Goal: Task Accomplishment & Management: Manage account settings

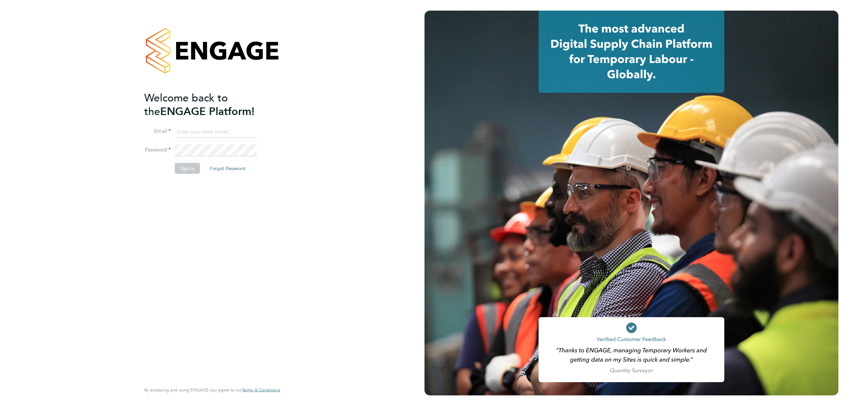
type input "j.crawley@oandb.co.uk"
click at [184, 170] on button "Sign In" at bounding box center [187, 168] width 25 height 11
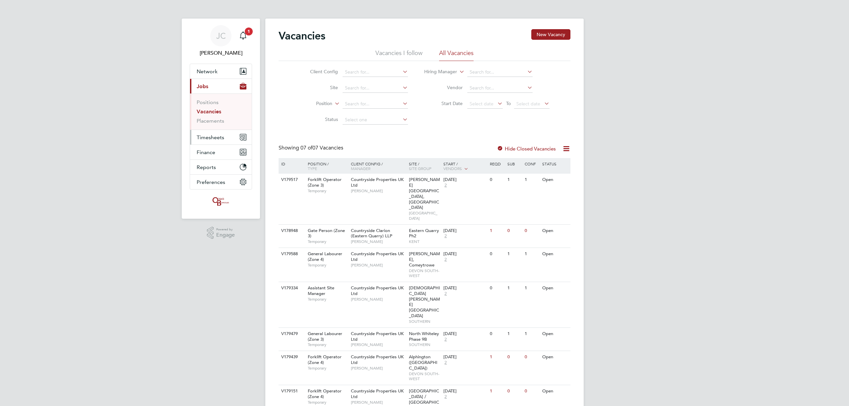
click at [214, 137] on span "Timesheets" at bounding box center [211, 137] width 28 height 6
click at [211, 119] on link "Timesheets" at bounding box center [211, 117] width 28 height 6
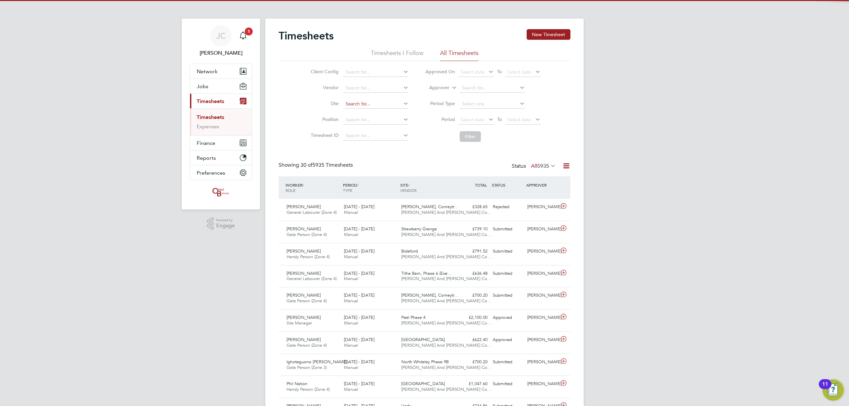
click at [350, 104] on input at bounding box center [375, 103] width 65 height 9
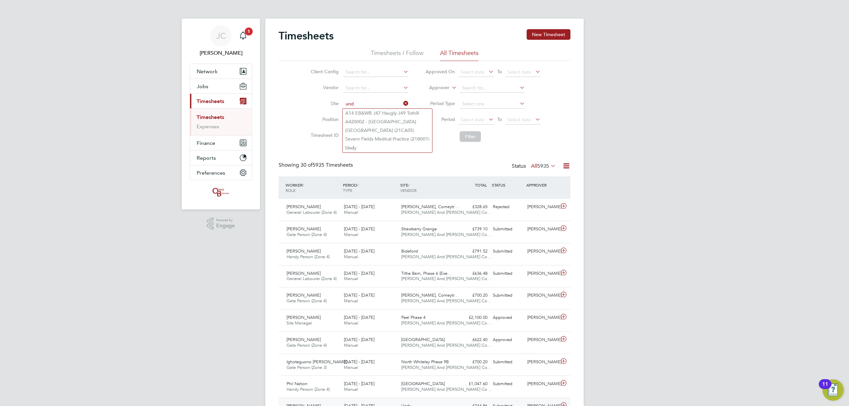
type input "und"
click at [360, 101] on input at bounding box center [375, 103] width 65 height 9
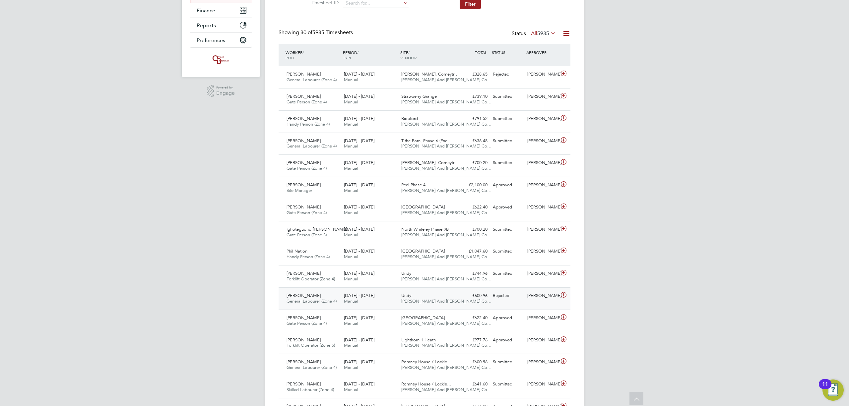
click at [503, 292] on div "Rejected" at bounding box center [507, 295] width 34 height 11
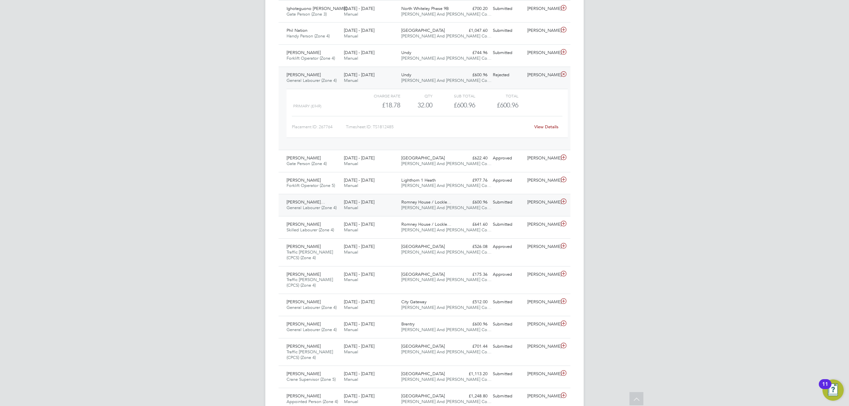
click at [530, 204] on div "Scott Dular" at bounding box center [541, 202] width 34 height 11
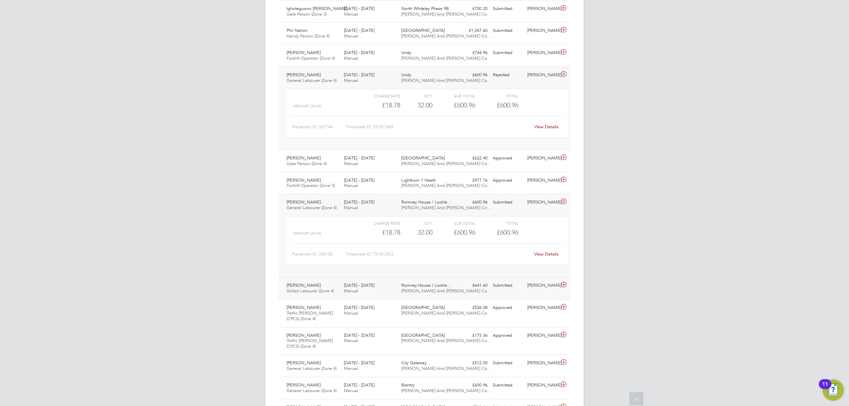
click at [520, 290] on div "Submitted" at bounding box center [507, 285] width 34 height 11
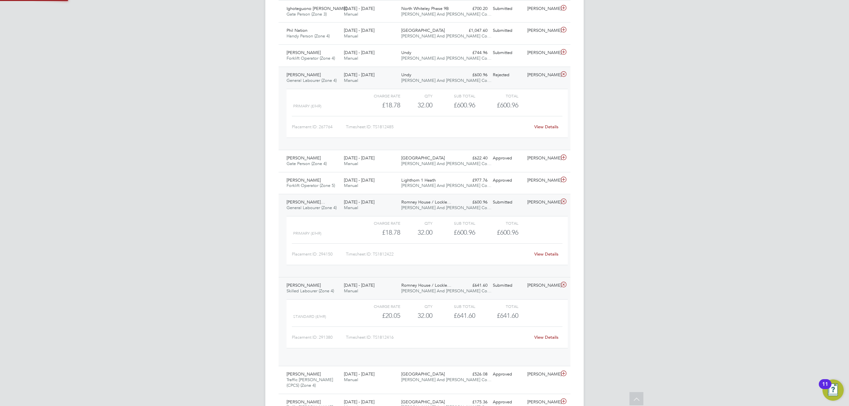
scroll to position [11, 64]
click at [552, 337] on link "View Details" at bounding box center [546, 337] width 24 height 6
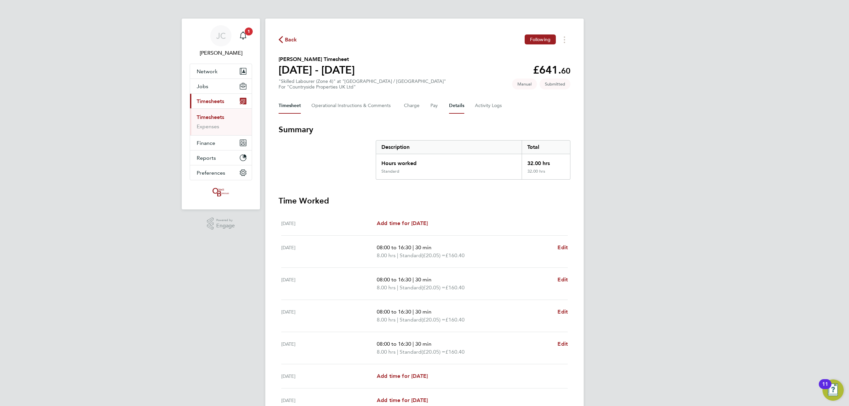
click at [453, 109] on button "Details" at bounding box center [456, 106] width 15 height 16
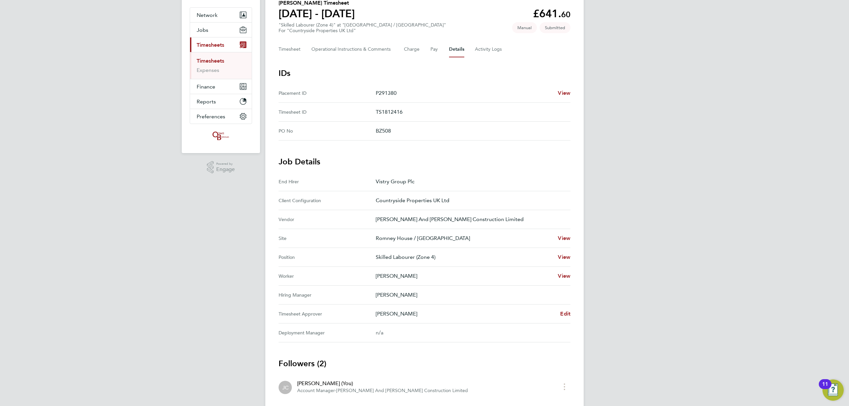
scroll to position [121, 0]
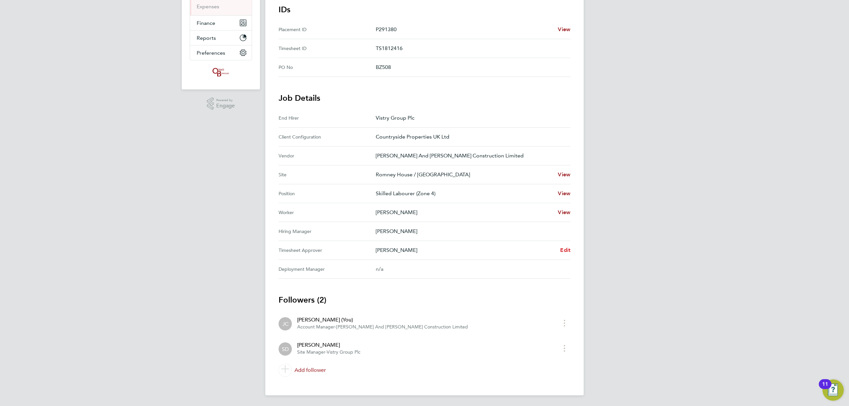
click at [560, 251] on span "Edit" at bounding box center [565, 250] width 10 height 6
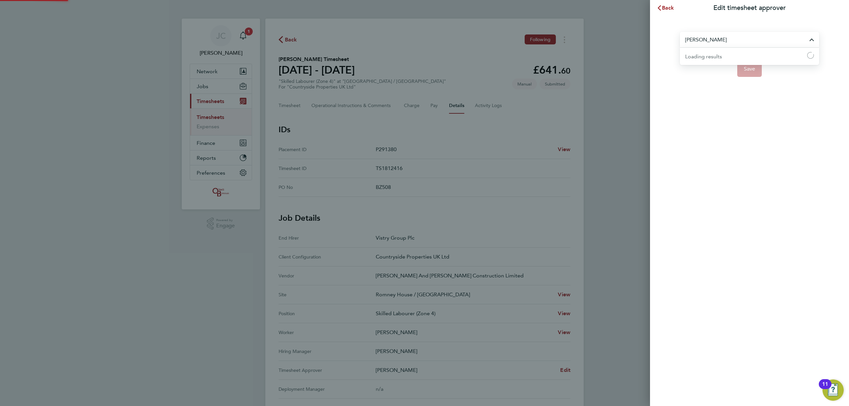
click at [703, 40] on input "[PERSON_NAME]" at bounding box center [748, 40] width 139 height 16
click at [718, 74] on li "[PERSON_NAME]" at bounding box center [748, 72] width 139 height 16
type input "[PERSON_NAME]"
click at [754, 69] on span "Save" at bounding box center [749, 69] width 12 height 7
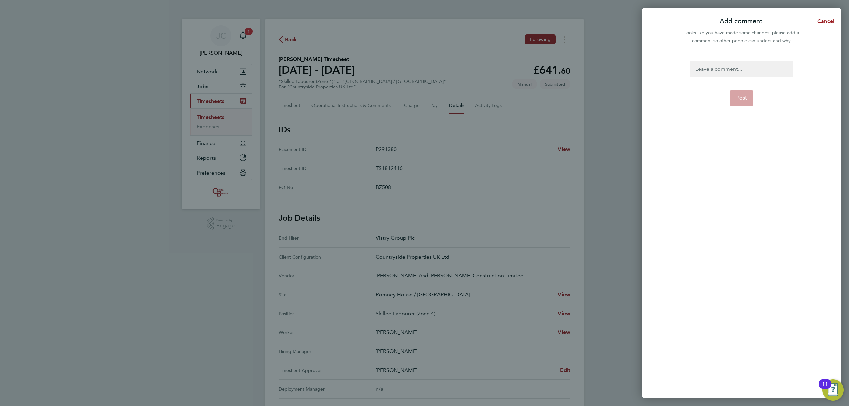
click at [733, 73] on div at bounding box center [741, 69] width 102 height 16
click at [742, 101] on app-form-button "Post" at bounding box center [741, 98] width 24 height 16
click at [743, 102] on button "Post" at bounding box center [741, 98] width 24 height 16
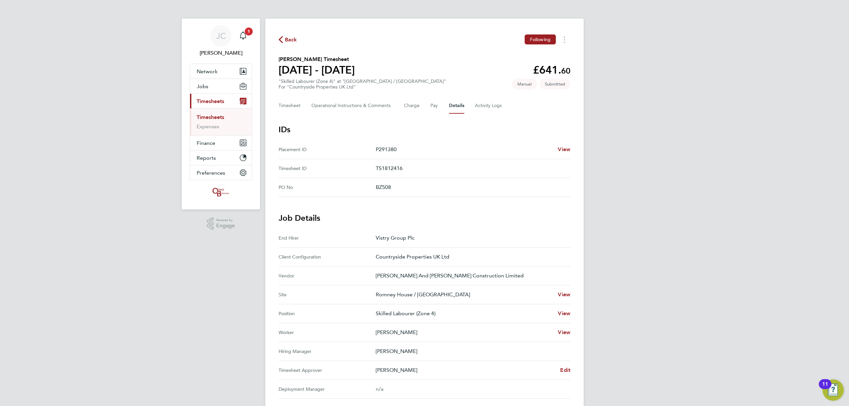
click at [290, 44] on span "Back" at bounding box center [291, 40] width 12 height 8
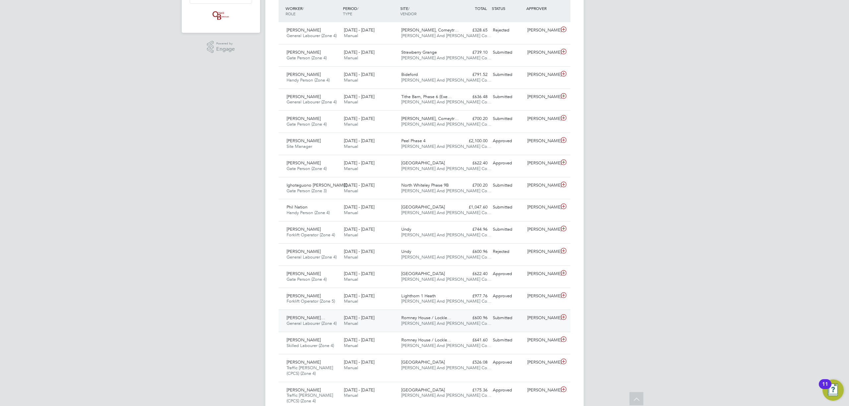
click at [487, 321] on div "£600.96 Submitted" at bounding box center [472, 318] width 34 height 11
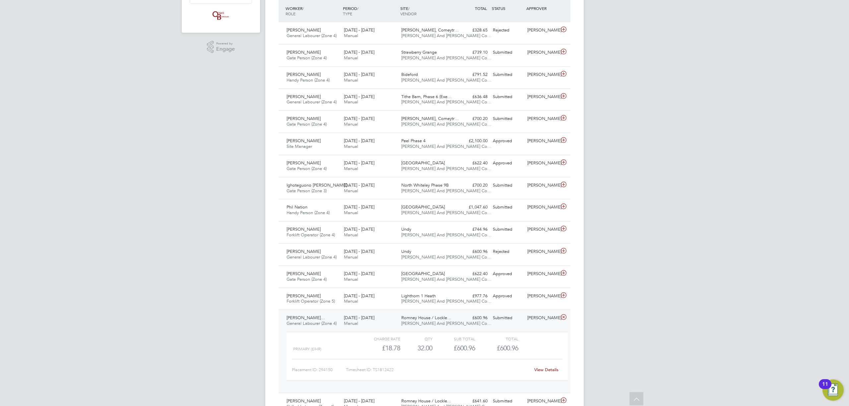
click at [546, 372] on link "View Details" at bounding box center [546, 370] width 24 height 6
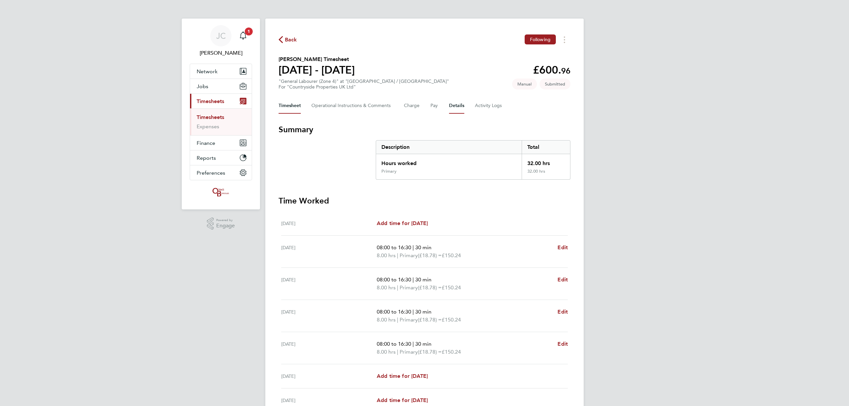
click at [461, 102] on button "Details" at bounding box center [456, 106] width 15 height 16
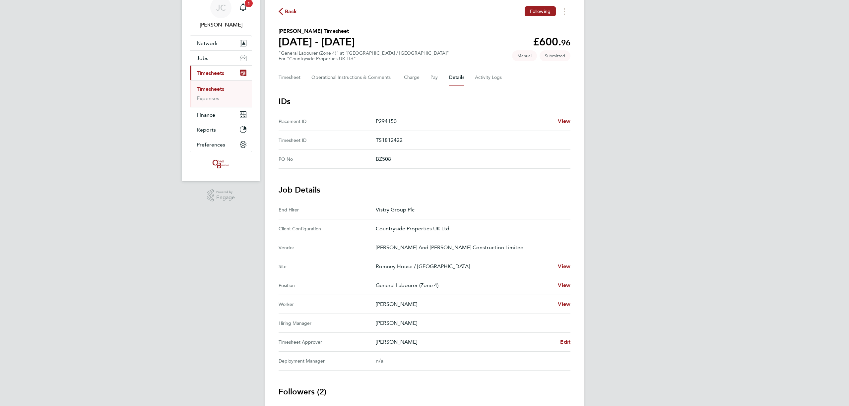
scroll to position [44, 0]
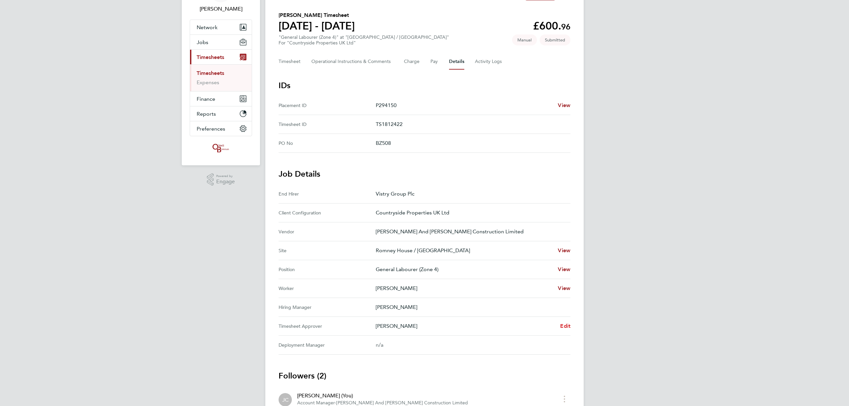
click at [562, 325] on span "Edit" at bounding box center [565, 326] width 10 height 6
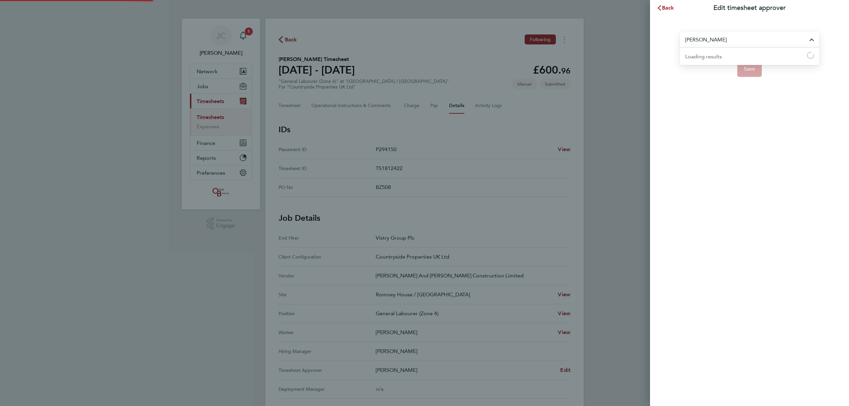
click at [739, 39] on input "[PERSON_NAME]" at bounding box center [748, 40] width 139 height 16
click at [715, 56] on li "[PERSON_NAME]" at bounding box center [748, 56] width 139 height 16
type input "[PERSON_NAME]"
click at [758, 69] on button "Save" at bounding box center [749, 69] width 25 height 16
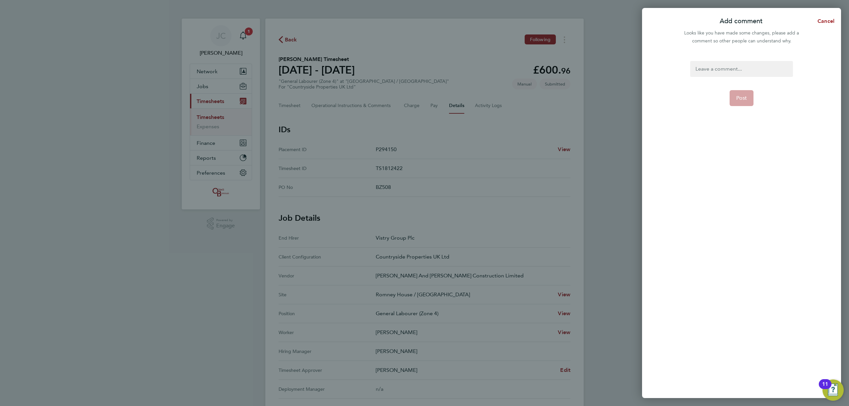
click at [734, 72] on div at bounding box center [741, 69] width 102 height 16
click at [722, 68] on div at bounding box center [741, 69] width 102 height 16
click at [742, 97] on form "aaa Post" at bounding box center [741, 170] width 108 height 219
click at [740, 106] on form "aaa Post" at bounding box center [741, 170] width 108 height 219
click at [738, 98] on span "Post" at bounding box center [741, 98] width 11 height 7
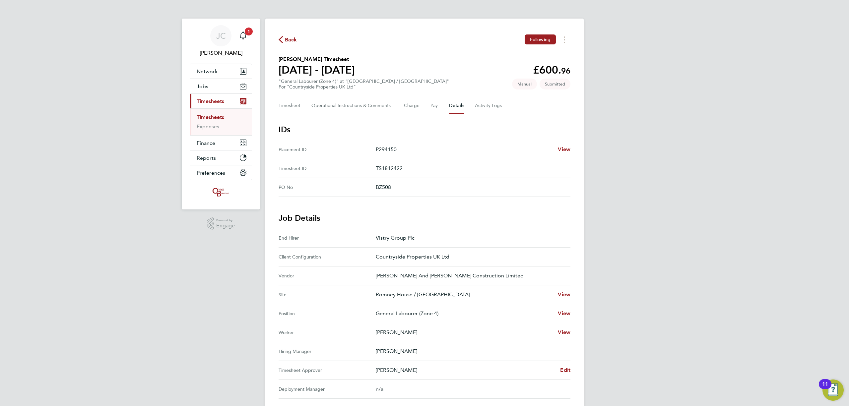
click at [288, 44] on div "Back Following" at bounding box center [424, 39] width 292 height 10
click at [293, 43] on span "Back" at bounding box center [291, 40] width 12 height 8
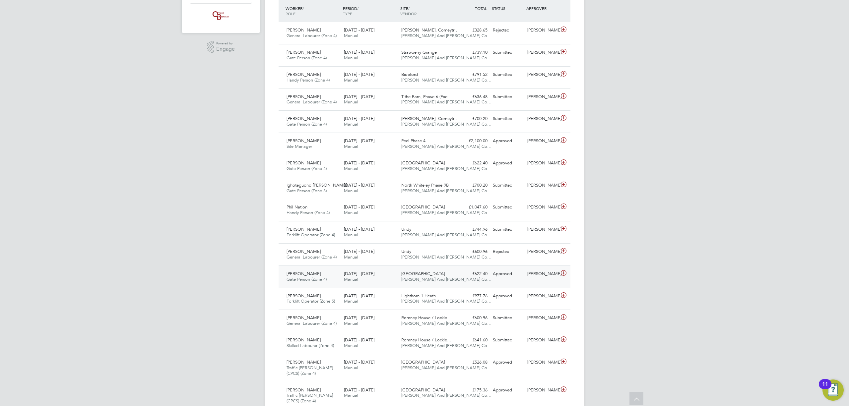
click at [462, 279] on div "£622.40 Approved" at bounding box center [472, 273] width 34 height 11
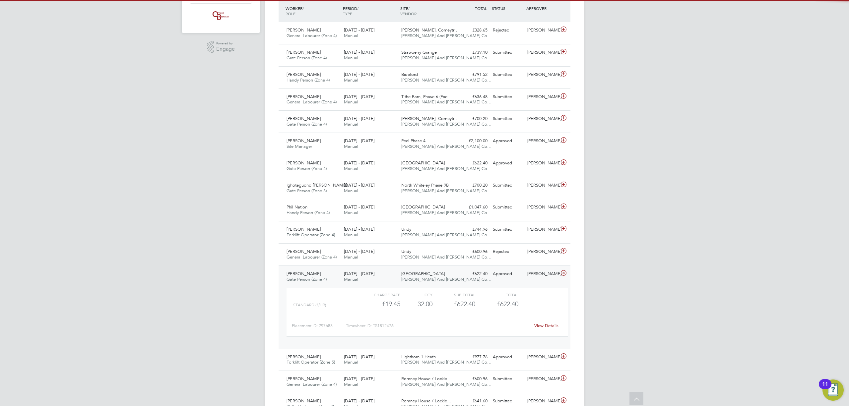
click at [463, 278] on div "£622.40 Approved" at bounding box center [472, 273] width 34 height 11
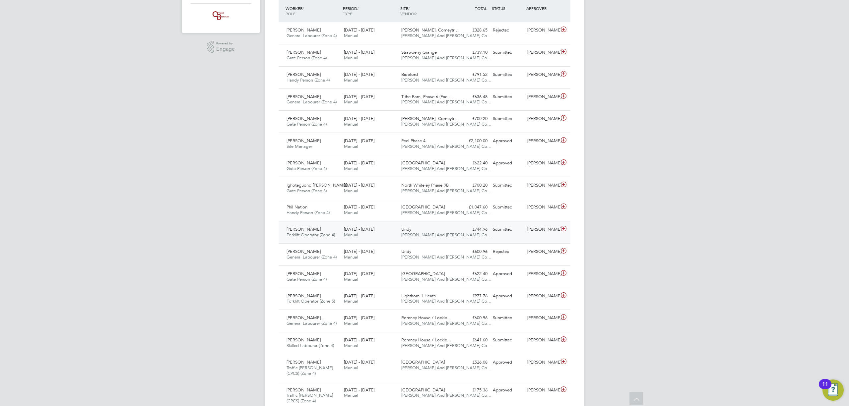
click at [529, 235] on div "[PERSON_NAME]" at bounding box center [541, 229] width 34 height 11
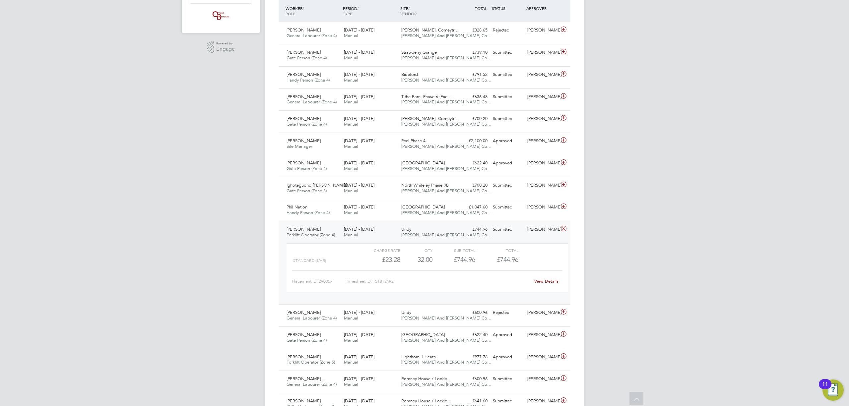
click at [529, 235] on div "[PERSON_NAME]" at bounding box center [541, 229] width 34 height 11
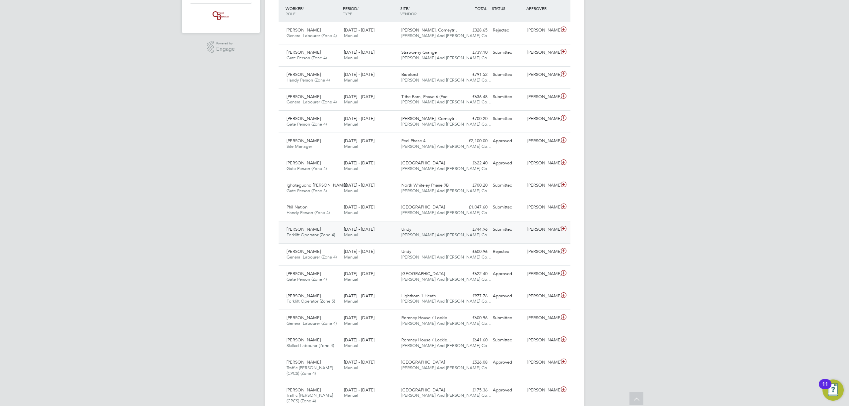
click at [529, 235] on div "[PERSON_NAME]" at bounding box center [541, 229] width 34 height 11
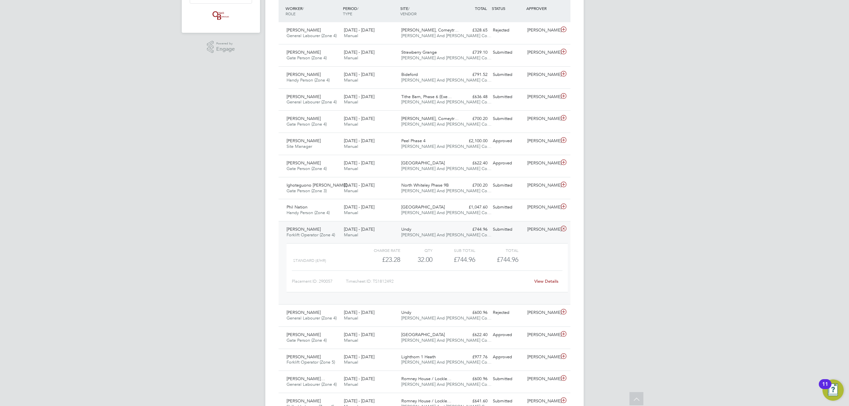
click at [529, 235] on div "[PERSON_NAME]" at bounding box center [541, 229] width 34 height 11
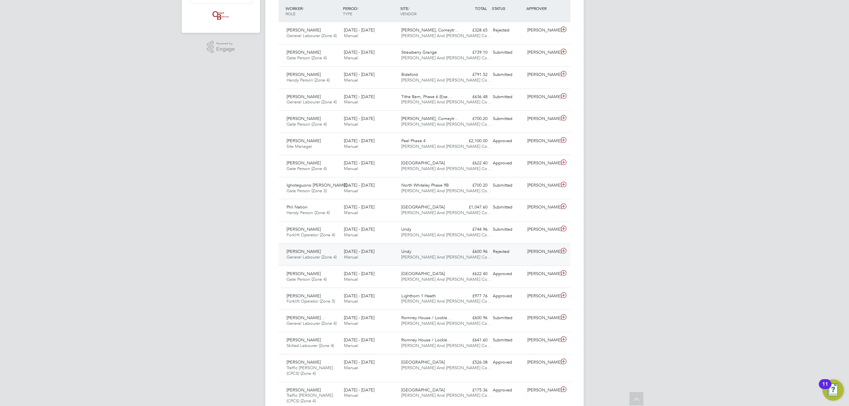
click at [533, 255] on div "[PERSON_NAME]" at bounding box center [541, 251] width 34 height 11
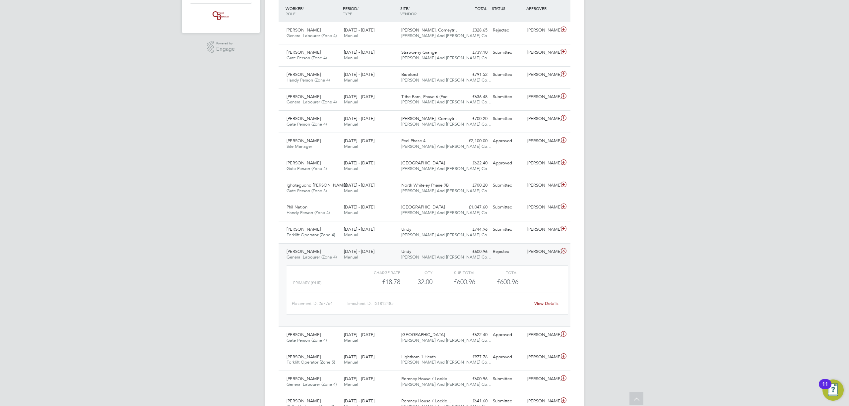
click at [533, 255] on div "[PERSON_NAME]" at bounding box center [541, 251] width 34 height 11
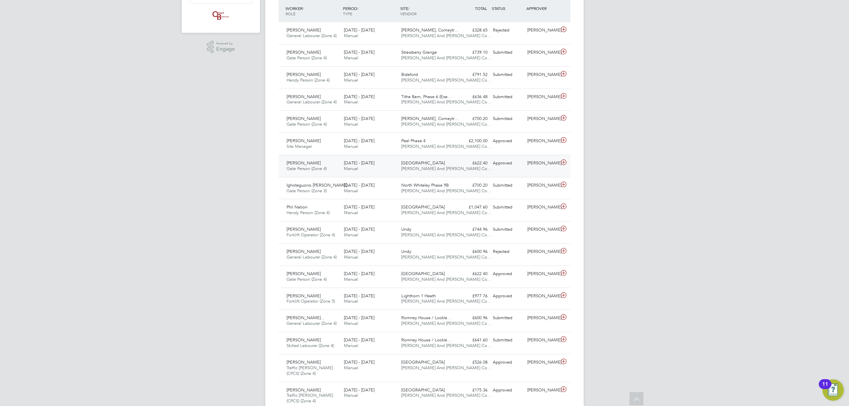
click at [520, 162] on div "Approved" at bounding box center [507, 163] width 34 height 11
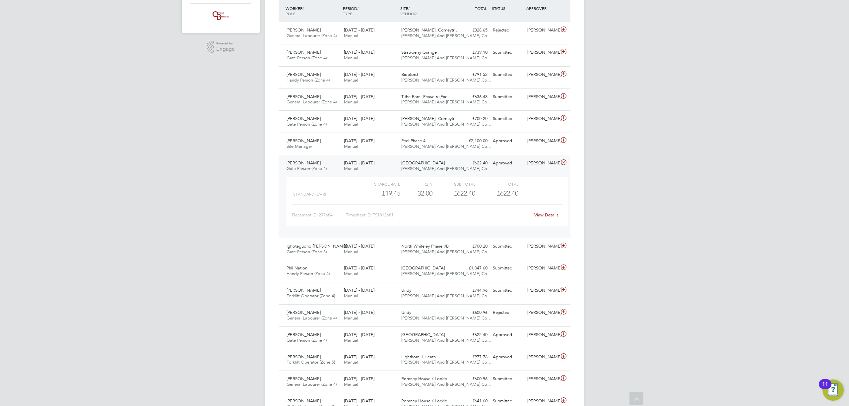
click at [518, 164] on div "Approved" at bounding box center [507, 163] width 34 height 11
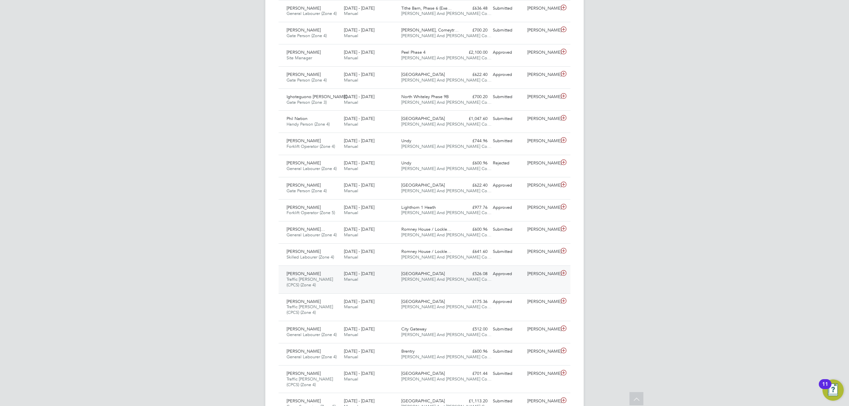
click at [469, 288] on div "Sean Burcher Traffic Marshall (CPCS) (Zone 4) 25 - 31 Aug 2025 25 - 31 Aug 2025…" at bounding box center [424, 279] width 292 height 28
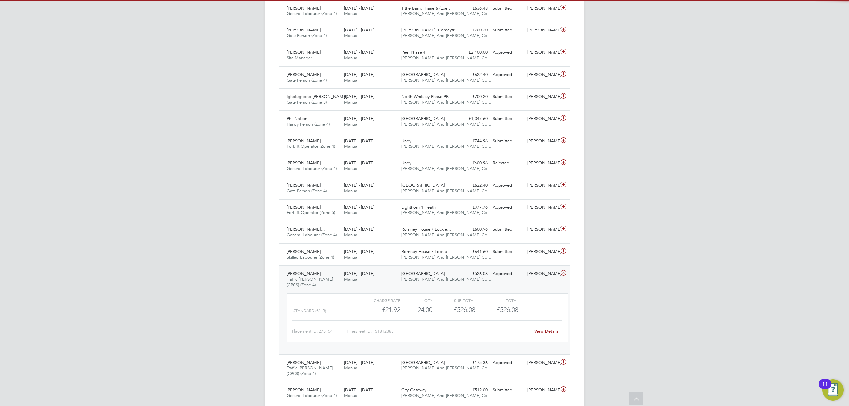
click at [464, 285] on div "Sean Burcher Traffic Marshall (CPCS) (Zone 4) 25 - 31 Aug 2025 25 - 31 Aug 2025…" at bounding box center [424, 309] width 292 height 89
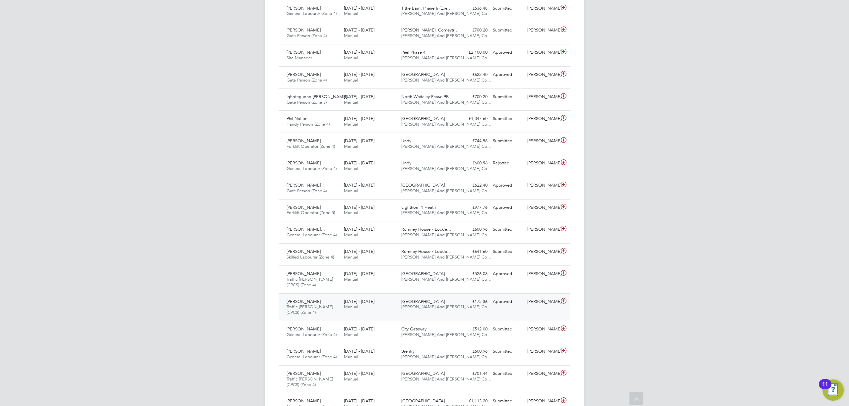
drag, startPoint x: 447, startPoint y: 316, endPoint x: 445, endPoint y: 320, distance: 4.2
click at [446, 319] on div "Ned Thompson Traffic Marshall (CPCS) (Zone 4) 25 - 31 Aug 2025 25 - 31 Aug 2025…" at bounding box center [424, 307] width 292 height 28
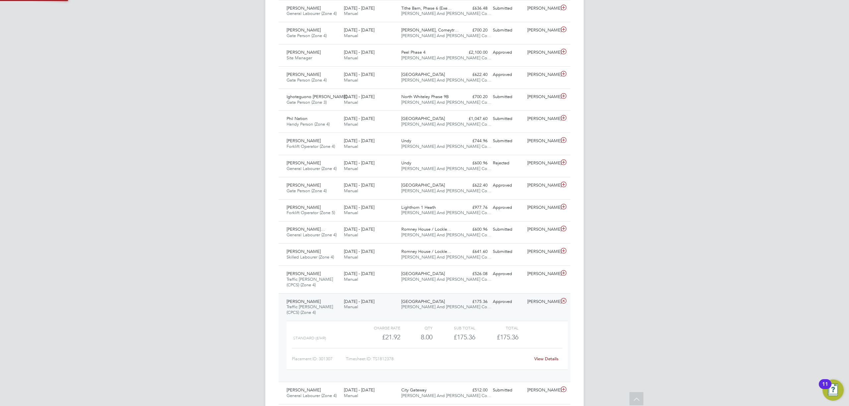
click at [419, 316] on div "Ned Thompson Traffic Marshall (CPCS) (Zone 4) 25 - 31 Aug 2025 25 - 31 Aug 2025…" at bounding box center [424, 337] width 292 height 89
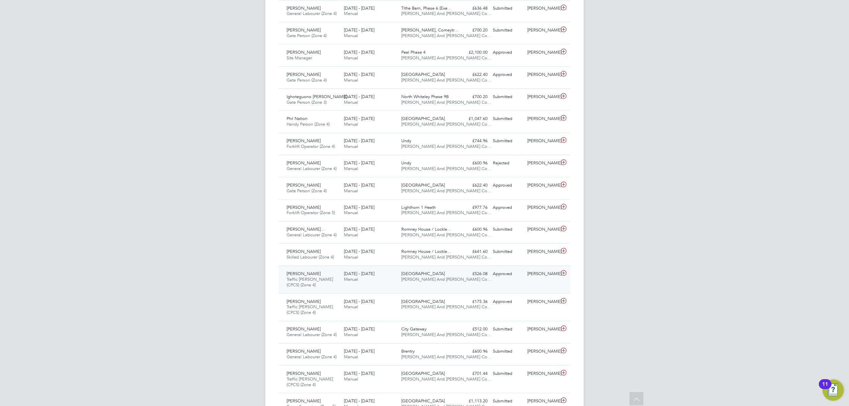
click at [429, 278] on div "Oldland Common O'Neill And Brennan Co…" at bounding box center [426, 276] width 57 height 17
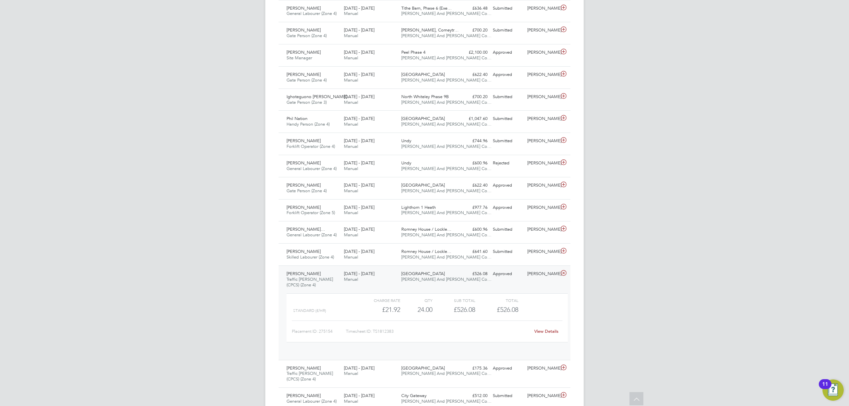
click at [432, 268] on div "WORKER / ROLE WORKER / PERIOD PERIOD / TYPE SITE / VENDOR TOTAL TOTAL / STATUS …" at bounding box center [424, 307] width 292 height 793
drag, startPoint x: 438, startPoint y: 267, endPoint x: 440, endPoint y: 279, distance: 12.0
click at [438, 282] on div "WORKER / ROLE WORKER / PERIOD PERIOD / TYPE SITE / VENDOR TOTAL TOTAL / STATUS …" at bounding box center [424, 304] width 292 height 787
click at [440, 279] on span "[PERSON_NAME] And [PERSON_NAME] Co…" at bounding box center [446, 279] width 90 height 6
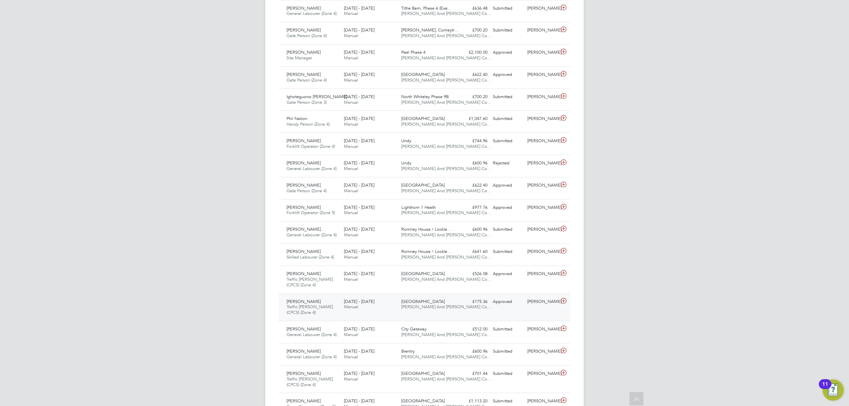
click at [438, 313] on div "Oldland Common O'Neill And Brennan Co…" at bounding box center [426, 304] width 57 height 17
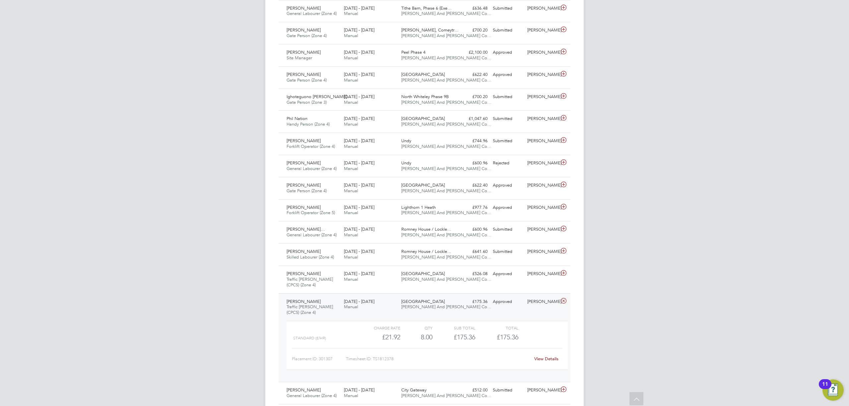
click at [442, 310] on span "[PERSON_NAME] And [PERSON_NAME] Co…" at bounding box center [446, 307] width 90 height 6
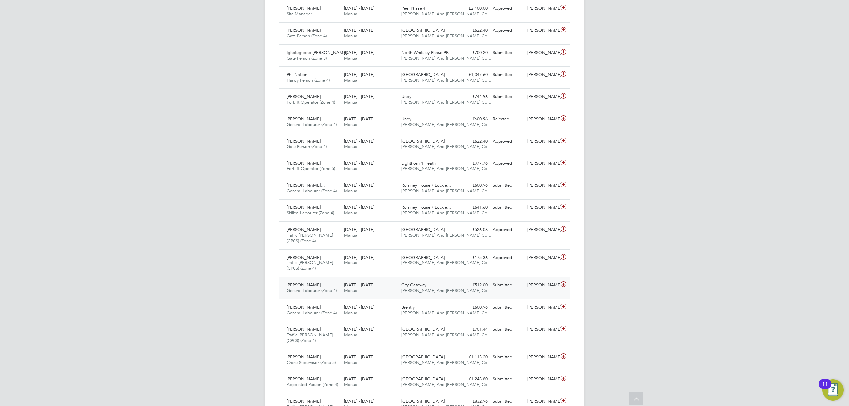
click at [452, 290] on div "City Gateway O'Neill And Brennan Co…" at bounding box center [426, 288] width 57 height 17
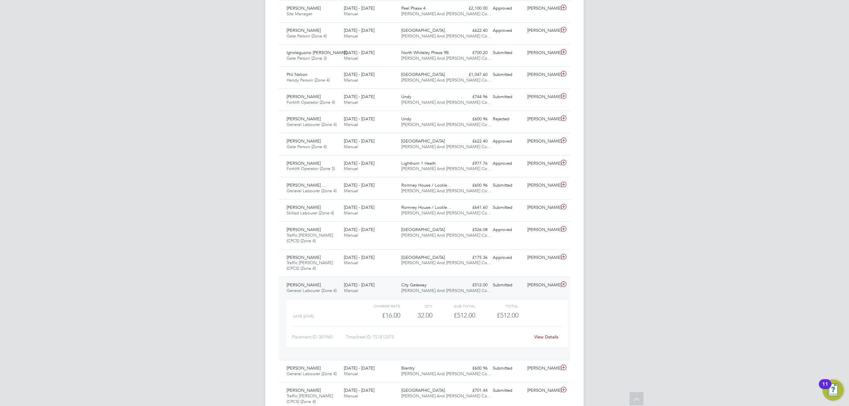
click at [452, 290] on div "City Gateway O'Neill And Brennan Co…" at bounding box center [426, 288] width 57 height 17
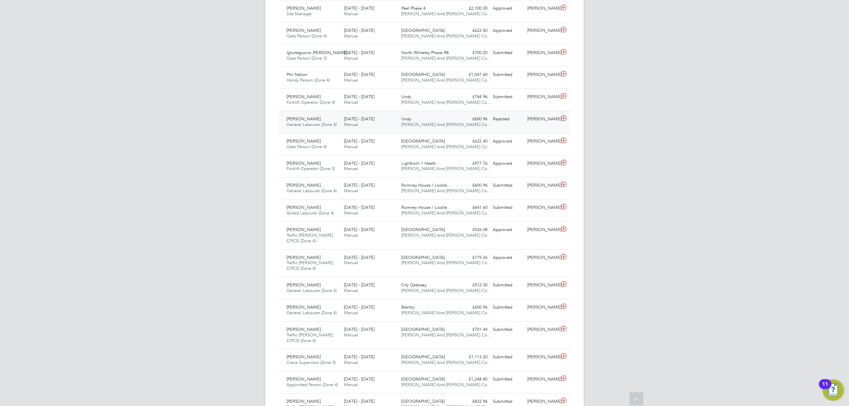
click at [453, 119] on div "Undy O'Neill And Brennan Co…" at bounding box center [426, 122] width 57 height 17
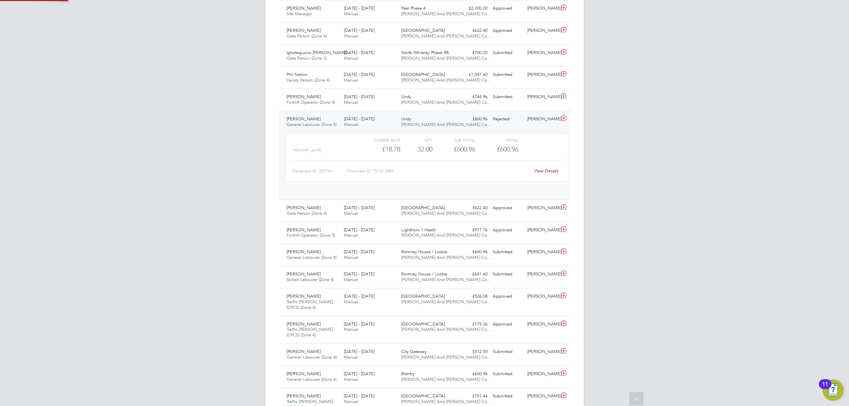
scroll to position [11, 64]
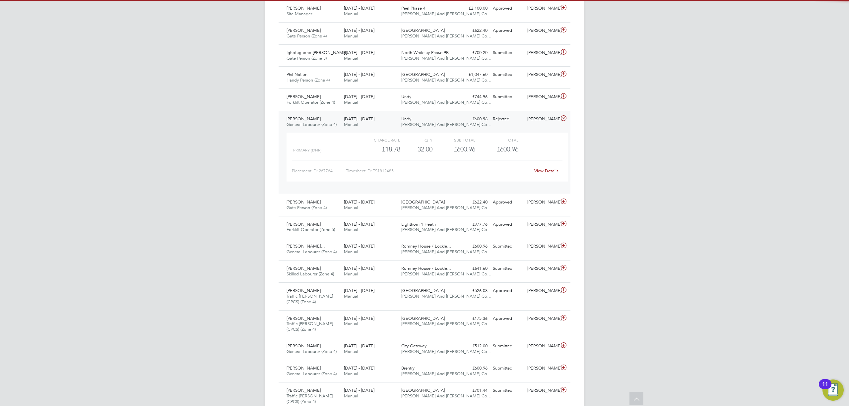
click at [453, 119] on div "Undy O'Neill And Brennan Co…" at bounding box center [426, 122] width 57 height 17
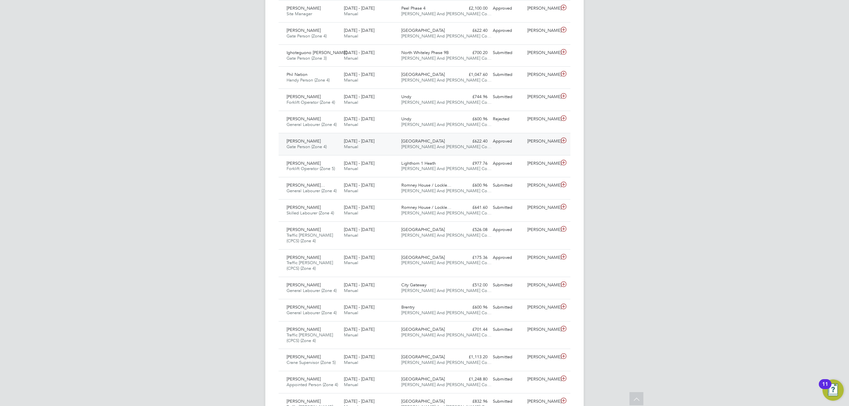
click at [504, 150] on div "Tim Broomfield Gate Person (Zone 4) 25 - 31 Aug 2025 25 - 31 Aug 2025 Manual Do…" at bounding box center [424, 144] width 292 height 22
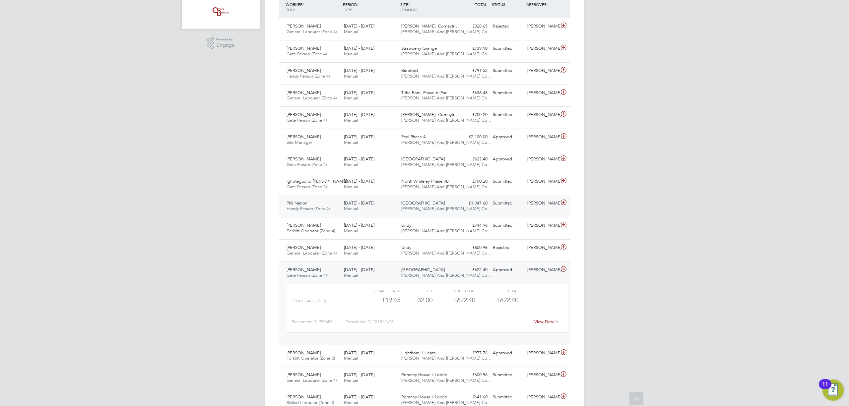
scroll to position [133, 0]
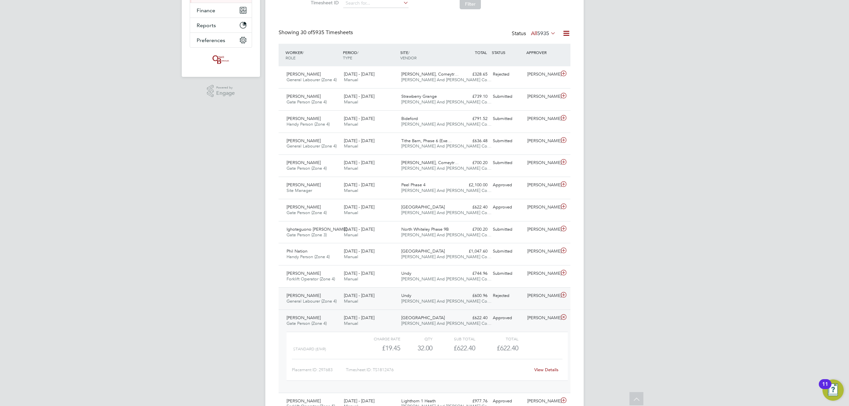
click at [532, 298] on div "[PERSON_NAME]" at bounding box center [541, 295] width 34 height 11
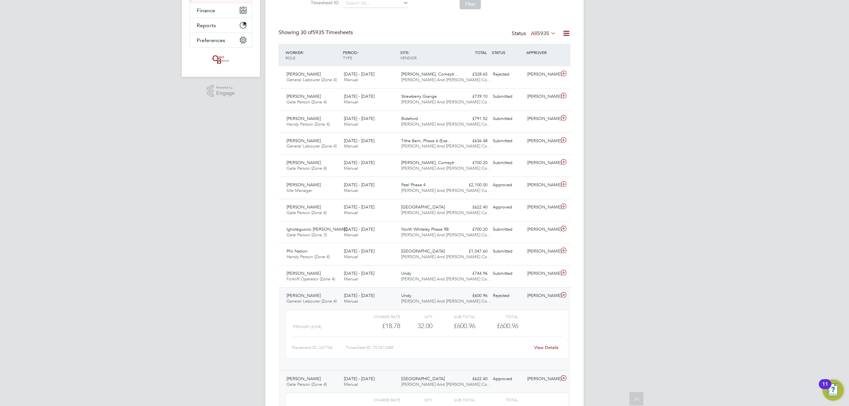
click at [512, 305] on div "Shane Faranham General Labourer (Zone 4) 25 - 31 Aug 2025 25 - 31 Aug 2025 Manu…" at bounding box center [424, 328] width 292 height 83
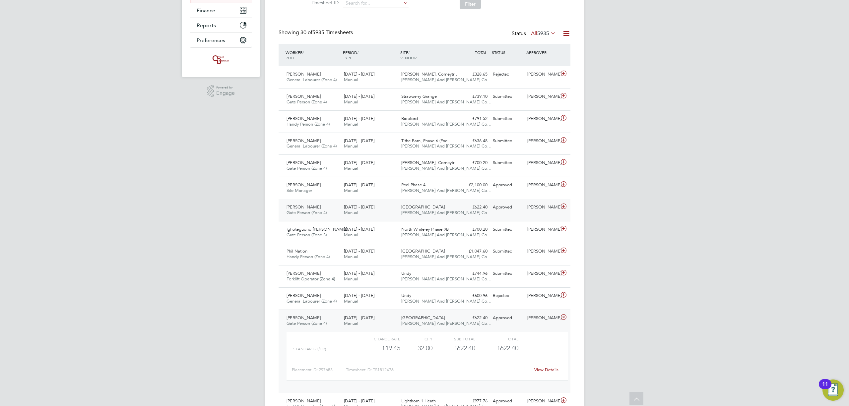
click at [540, 203] on div "[PERSON_NAME]" at bounding box center [541, 207] width 34 height 11
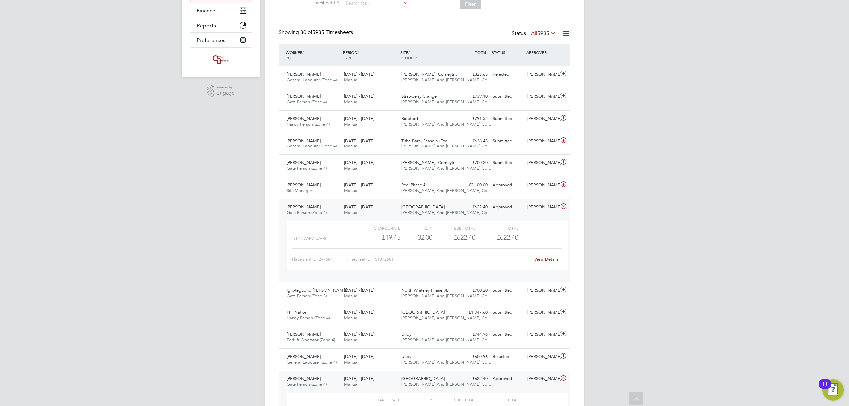
click at [529, 211] on div "[PERSON_NAME]" at bounding box center [541, 207] width 34 height 11
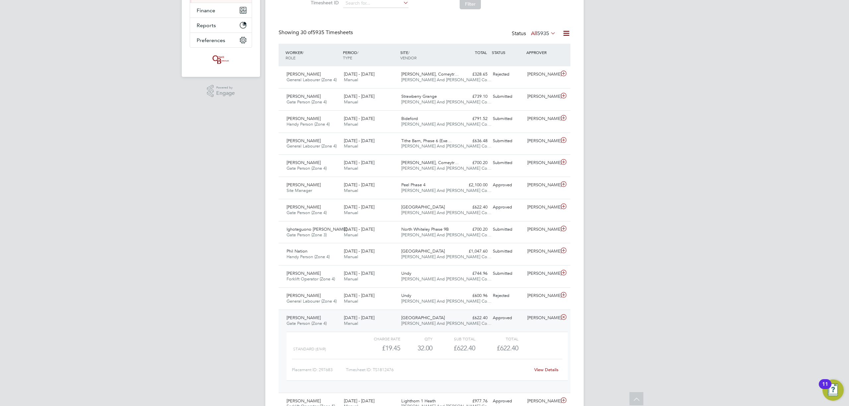
click at [431, 318] on span "[GEOGRAPHIC_DATA]" at bounding box center [422, 318] width 43 height 6
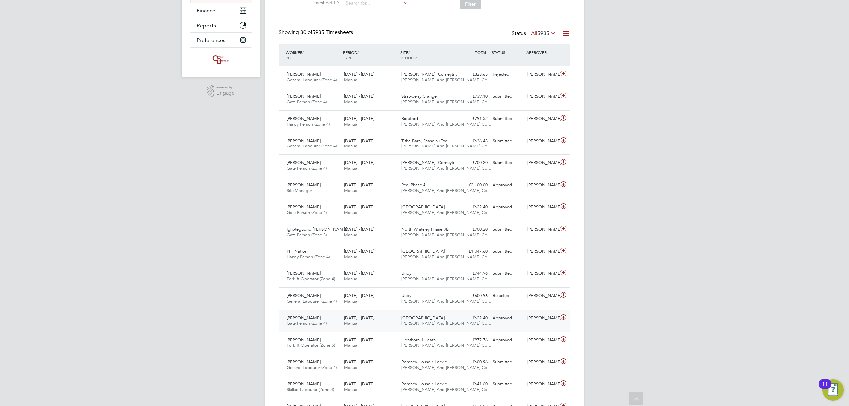
click at [431, 318] on span "[GEOGRAPHIC_DATA]" at bounding box center [422, 318] width 43 height 6
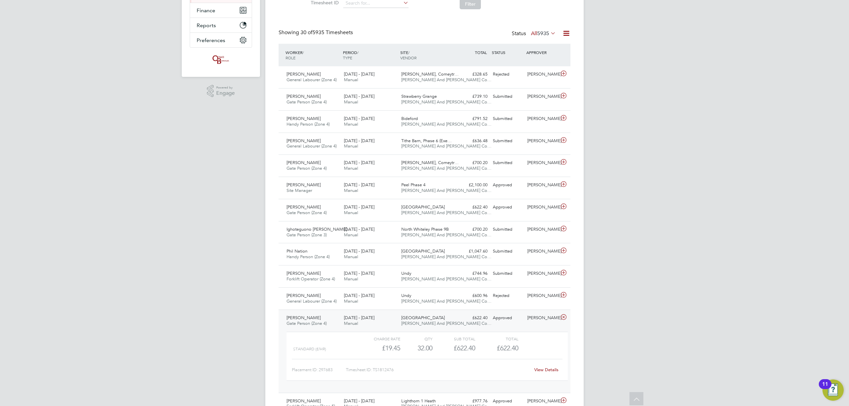
click at [544, 373] on link "View Details" at bounding box center [546, 370] width 24 height 6
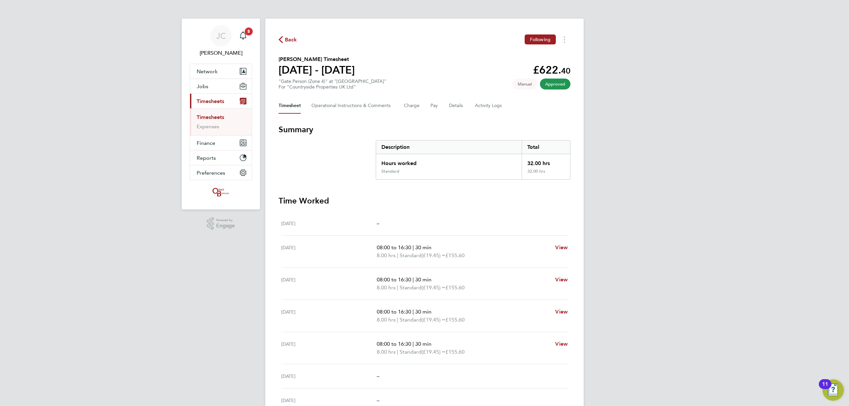
click at [216, 115] on link "Timesheets" at bounding box center [211, 117] width 28 height 6
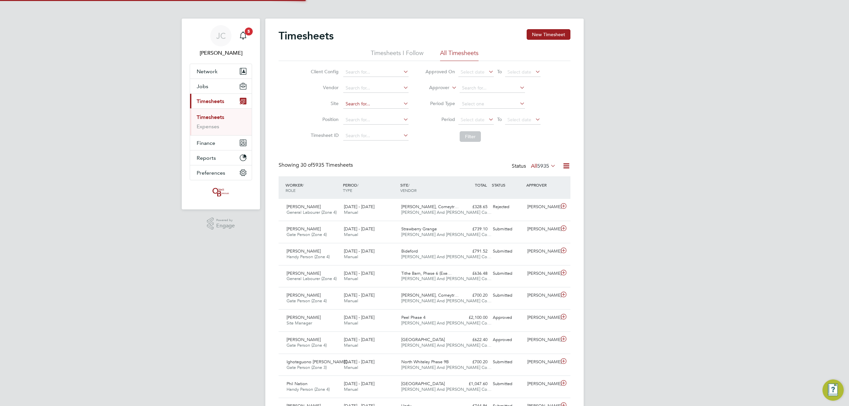
click at [360, 107] on input at bounding box center [375, 103] width 65 height 9
click at [302, 137] on li "Timesheet ID" at bounding box center [358, 136] width 116 height 16
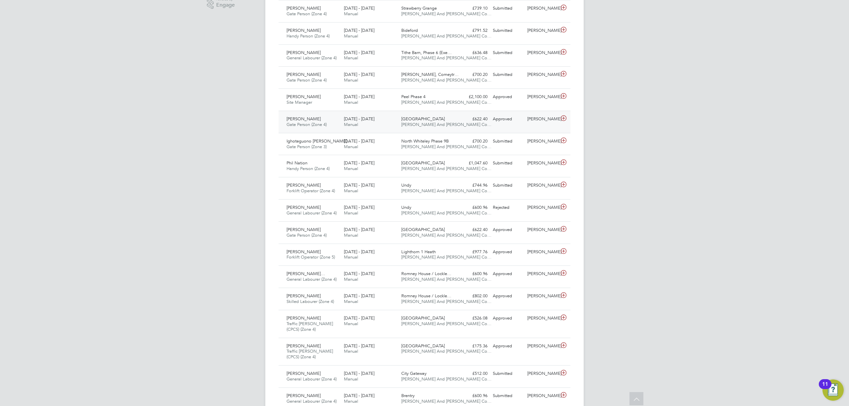
click at [487, 124] on div "£622.40 Approved" at bounding box center [472, 119] width 34 height 11
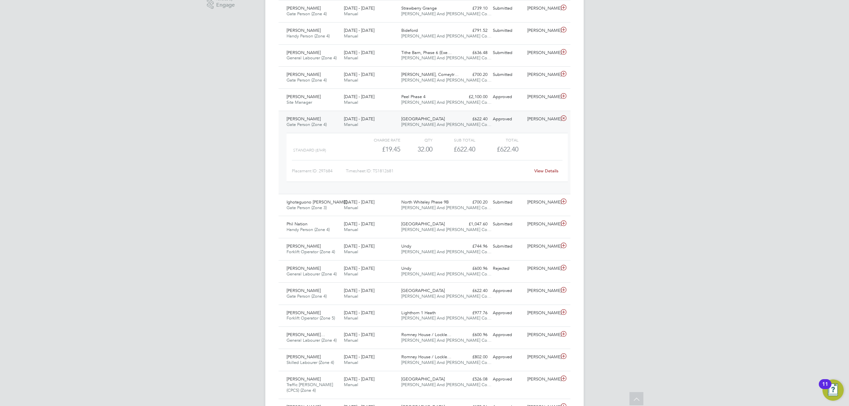
click at [487, 124] on div "£622.40 Approved" at bounding box center [472, 119] width 34 height 11
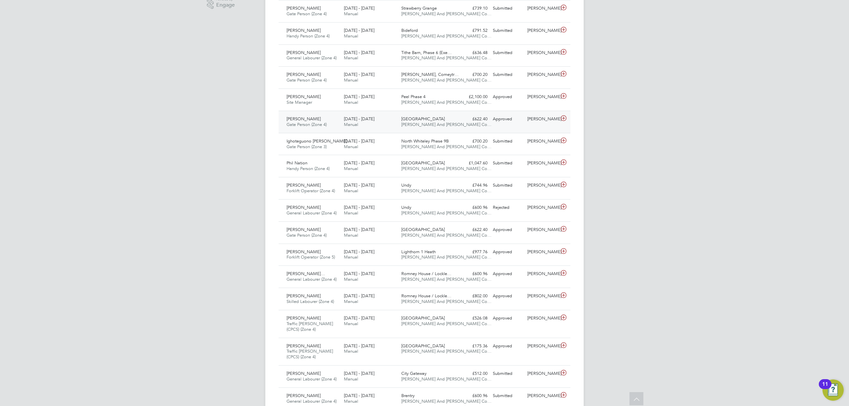
click at [487, 124] on div "£622.40 Approved" at bounding box center [472, 119] width 34 height 11
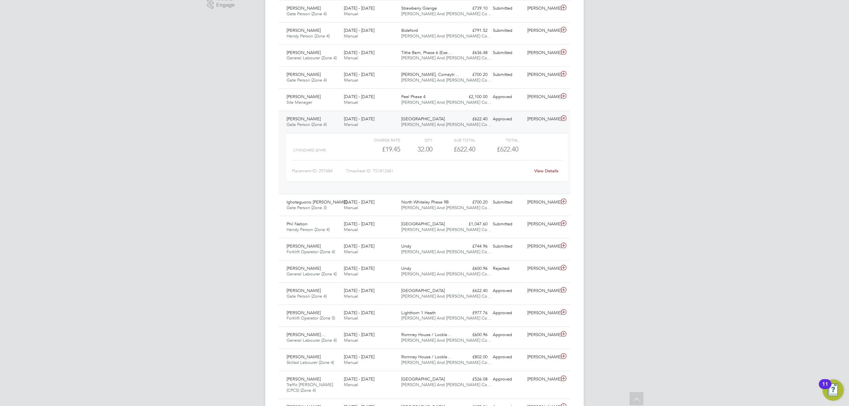
click at [487, 124] on div "£622.40 Approved" at bounding box center [472, 119] width 34 height 11
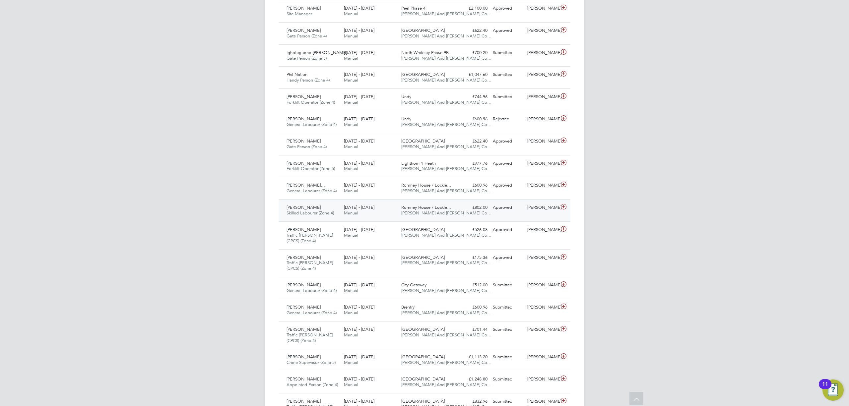
drag, startPoint x: 448, startPoint y: 210, endPoint x: 453, endPoint y: 201, distance: 9.9
click at [449, 209] on span "Romney House / Lockle…" at bounding box center [426, 208] width 50 height 6
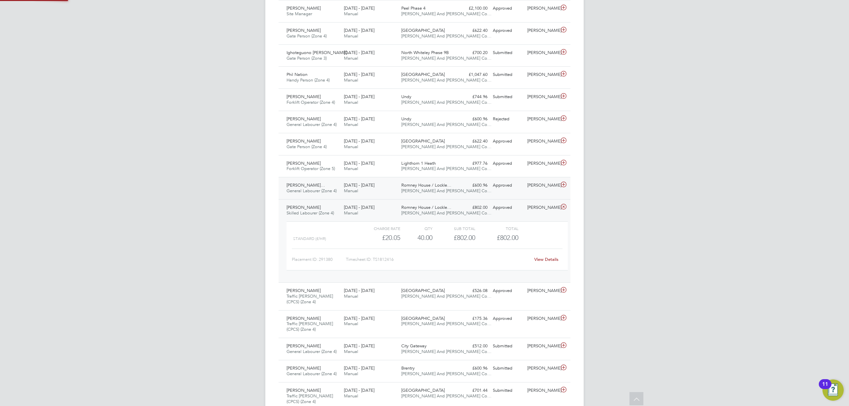
click at [461, 193] on div "Xabier Buchanan Alejan… General Labourer (Zone 4) 25 - 31 Aug 2025 25 - 31 Aug …" at bounding box center [424, 188] width 292 height 22
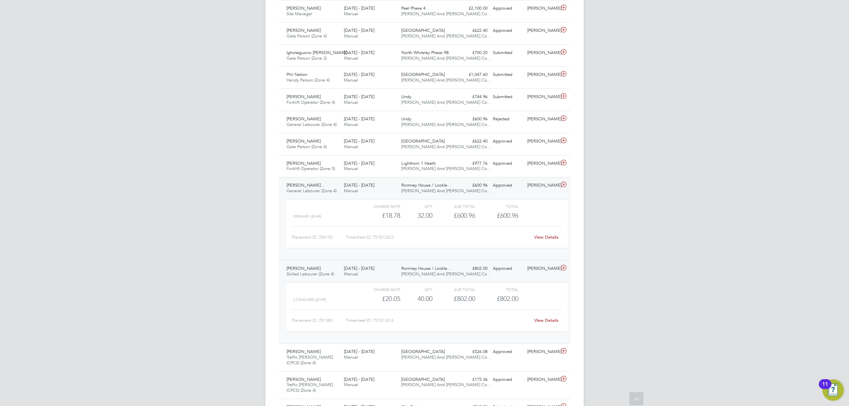
click at [548, 240] on link "View Details" at bounding box center [546, 237] width 24 height 6
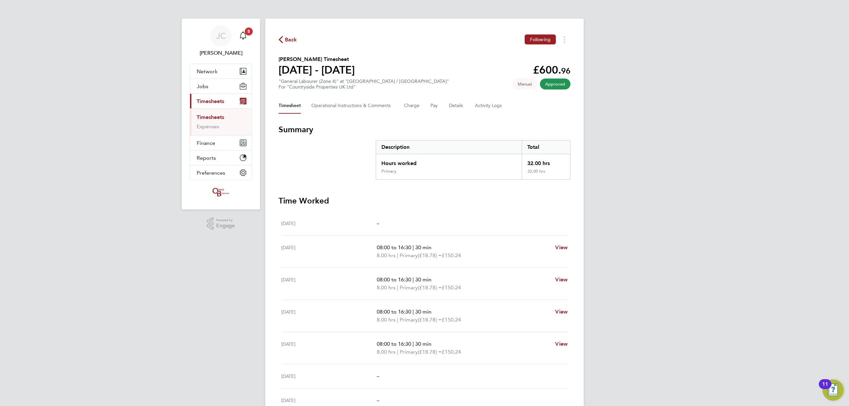
click at [287, 39] on span "Back" at bounding box center [291, 40] width 12 height 8
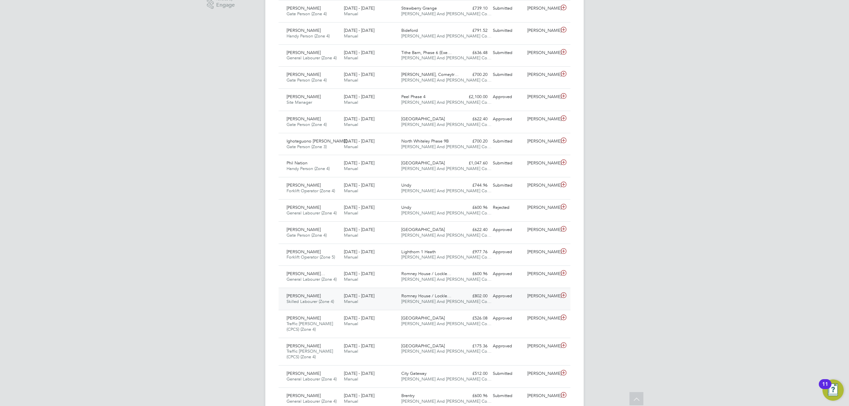
click at [407, 297] on span "Romney House / Lockle…" at bounding box center [426, 296] width 50 height 6
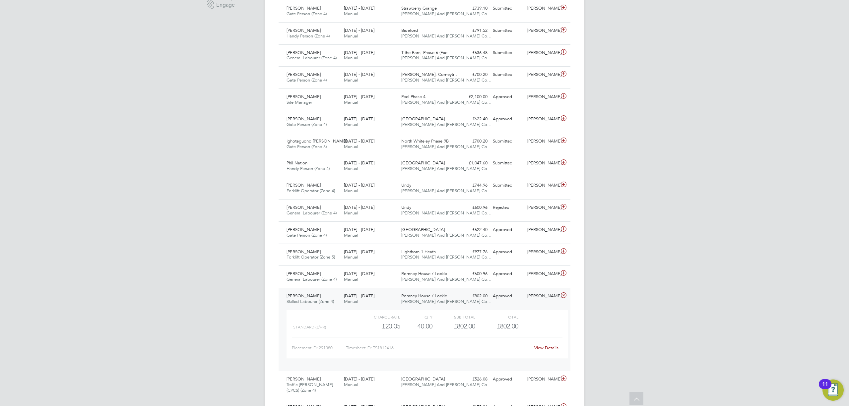
click at [545, 351] on link "View Details" at bounding box center [546, 348] width 24 height 6
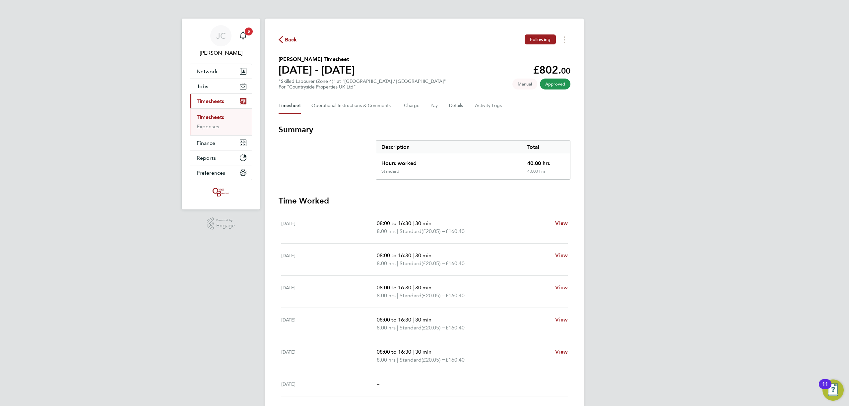
click at [289, 41] on span "Back" at bounding box center [291, 40] width 12 height 8
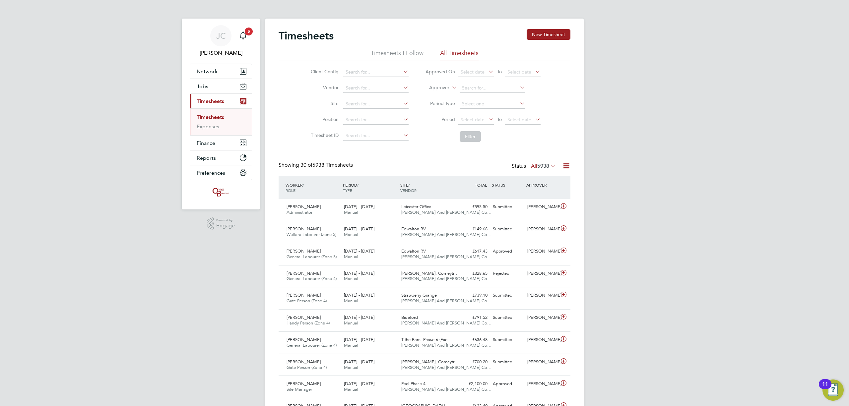
click at [212, 115] on link "Timesheets" at bounding box center [211, 117] width 28 height 6
